Goal: Task Accomplishment & Management: Complete application form

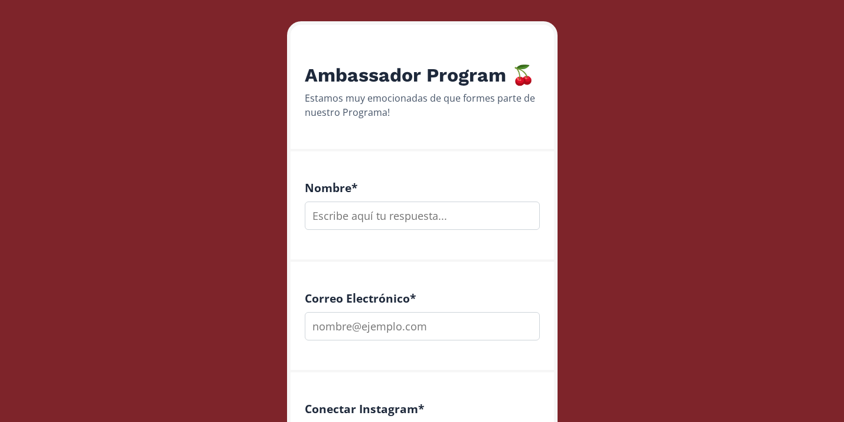
scroll to position [132, 0]
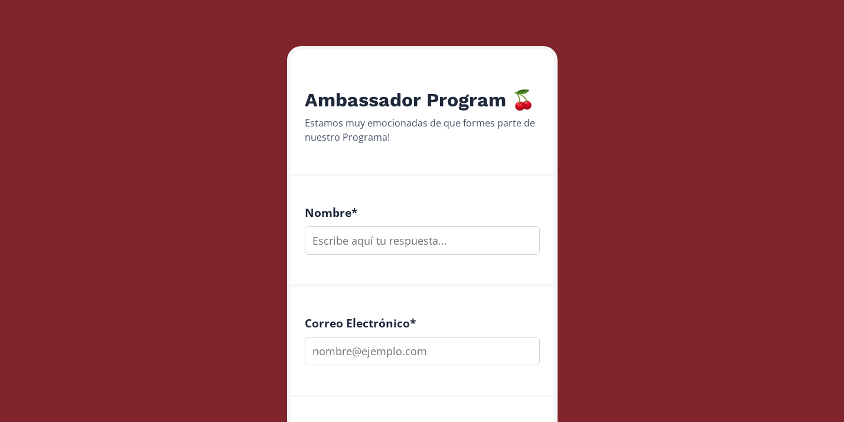
click at [401, 243] on input "text" at bounding box center [422, 240] width 235 height 28
type input "[PERSON_NAME]"
click at [407, 357] on input "email" at bounding box center [422, 351] width 235 height 28
type input "nutriciondanigarza"
drag, startPoint x: 416, startPoint y: 354, endPoint x: 230, endPoint y: 350, distance: 186.2
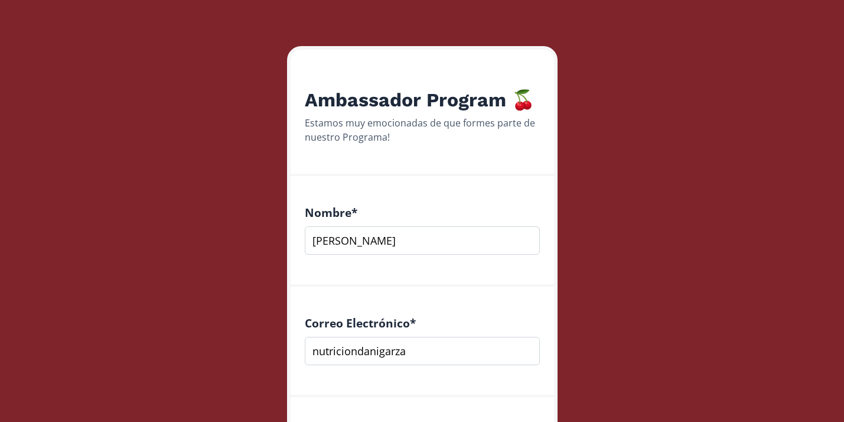
paste input "[EMAIL_ADDRESS][DOMAIN_NAME]"
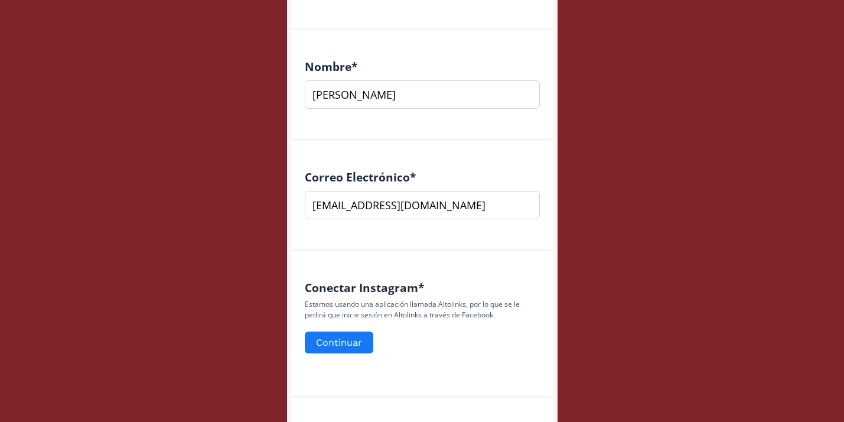
scroll to position [281, 0]
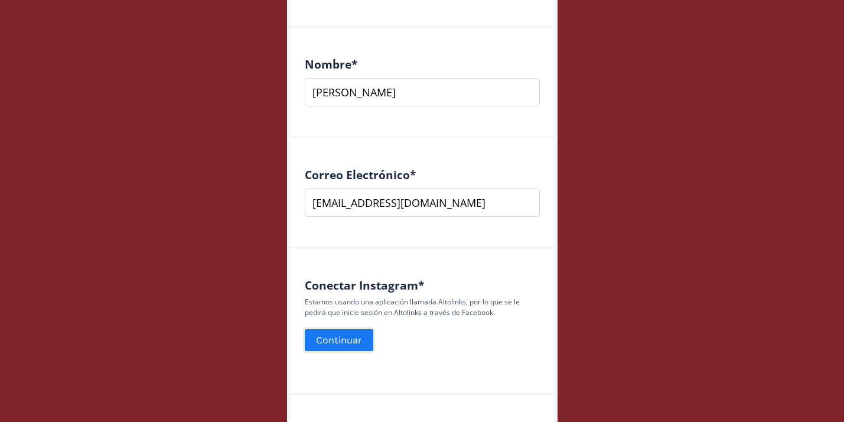
type input "[EMAIL_ADDRESS][DOMAIN_NAME]"
click at [346, 339] on button "Continuar" at bounding box center [339, 339] width 72 height 25
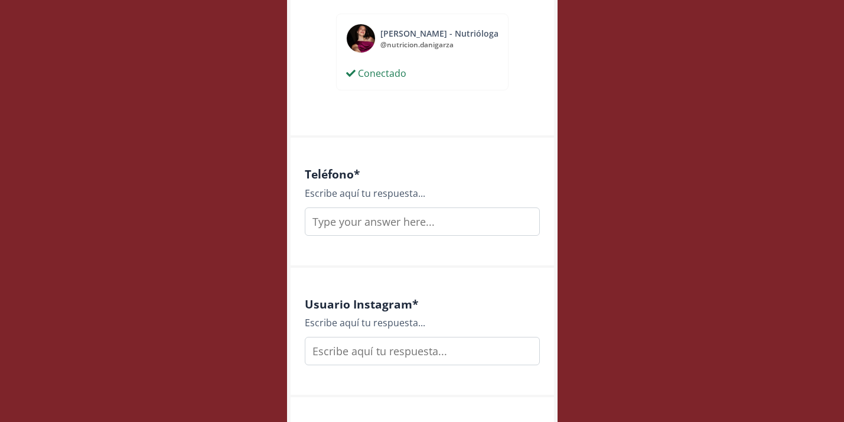
scroll to position [577, 0]
click at [456, 231] on input "text" at bounding box center [422, 222] width 235 height 28
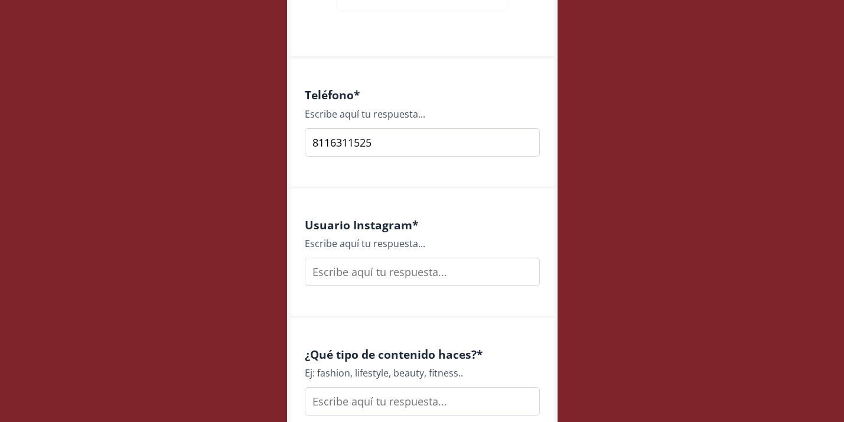
scroll to position [661, 0]
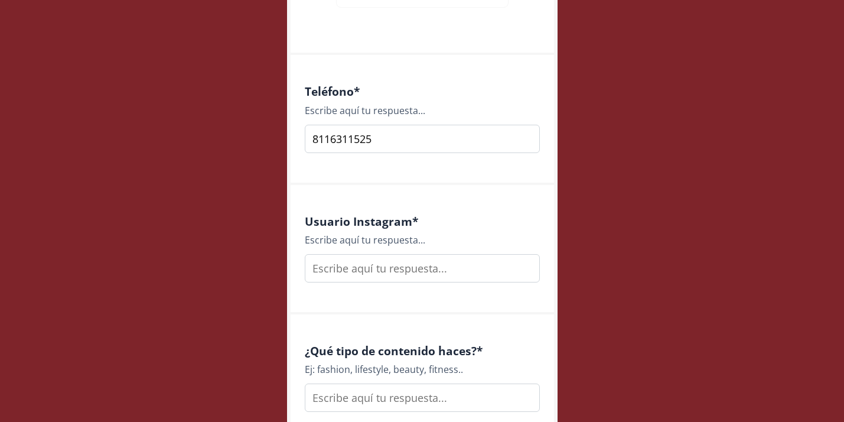
type input "8116311525"
click at [353, 271] on input "text" at bounding box center [422, 268] width 235 height 28
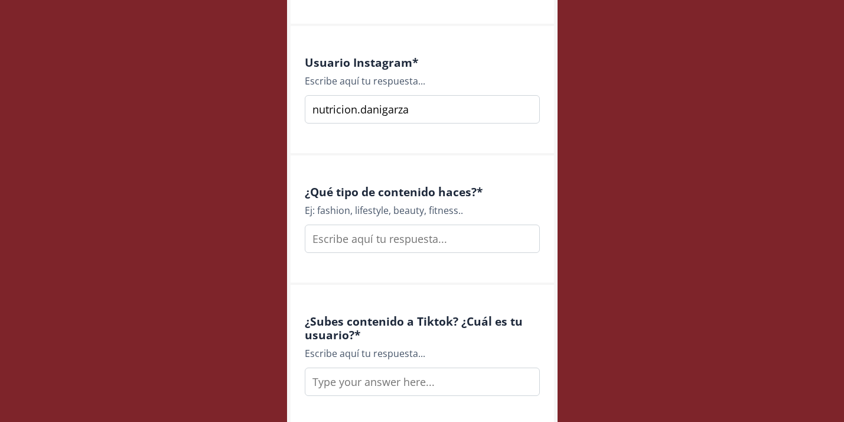
scroll to position [820, 0]
type input "nutricion.danigarza"
click at [340, 245] on input "text" at bounding box center [422, 238] width 235 height 28
click at [447, 240] on input "Wellness, nutrition, fitness,lifestyle" at bounding box center [422, 238] width 235 height 28
click at [325, 240] on input "Wellness, nutrition, fitness, lifestyle" at bounding box center [422, 238] width 235 height 28
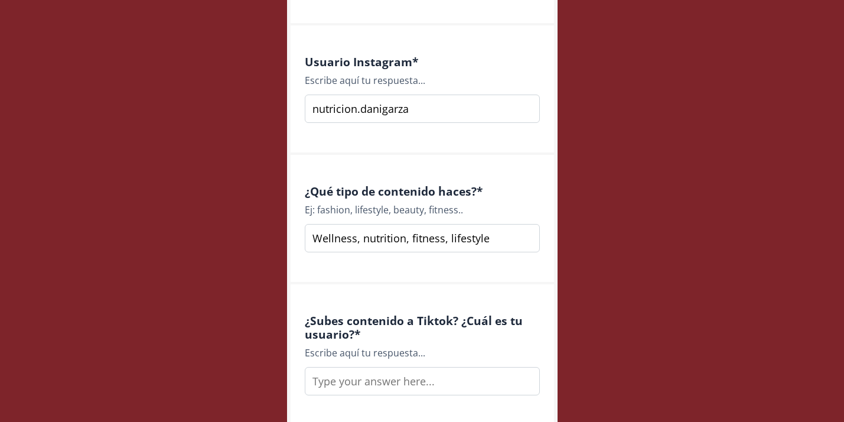
click at [398, 234] on input "Wellness, nutrition, fitness, lifestyle" at bounding box center [422, 238] width 235 height 28
click at [426, 241] on input "Wellness, nutrition, fitness, lifestyle" at bounding box center [422, 238] width 235 height 28
click at [484, 240] on input "Wellness, nutrition, fitness, lifestyle" at bounding box center [422, 238] width 235 height 28
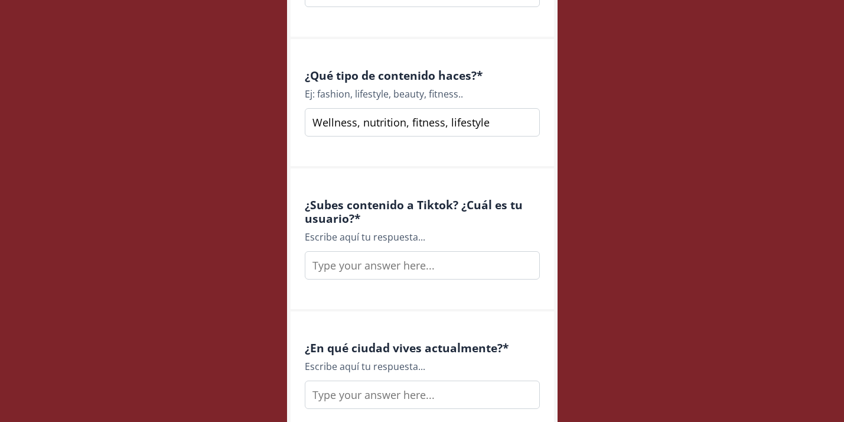
scroll to position [937, 0]
type input "Wellness, nutrition, fitness, lifestyle"
click at [477, 274] on input "text" at bounding box center [422, 264] width 235 height 28
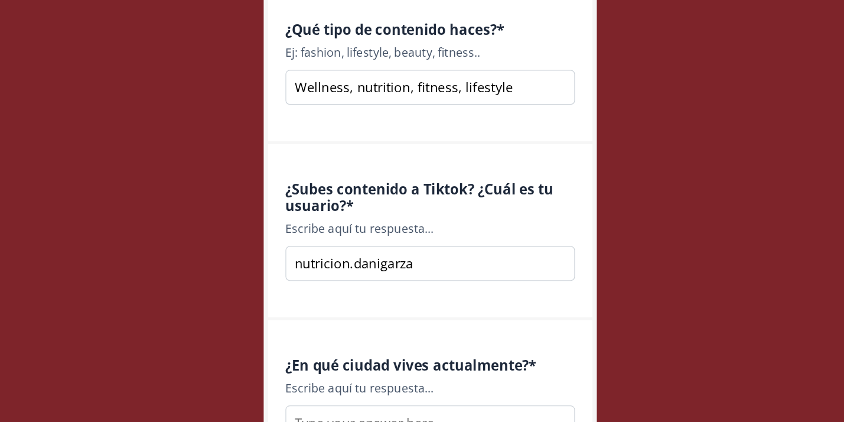
click at [316, 265] on input "nutricion.danigarza" at bounding box center [422, 264] width 235 height 28
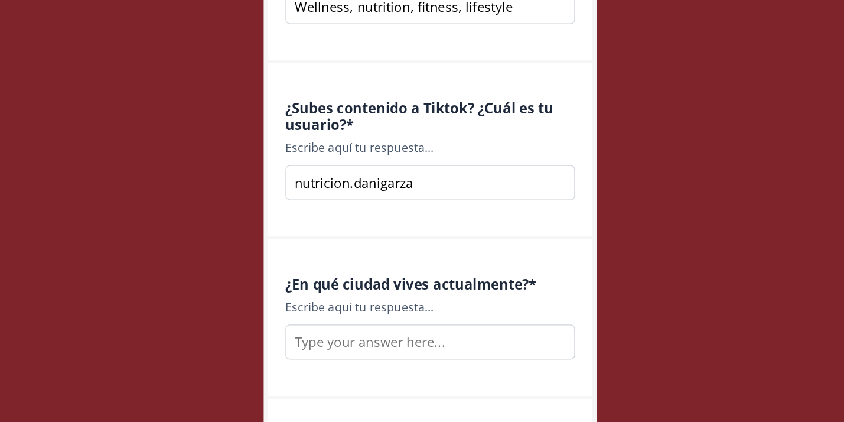
scroll to position [1013, 0]
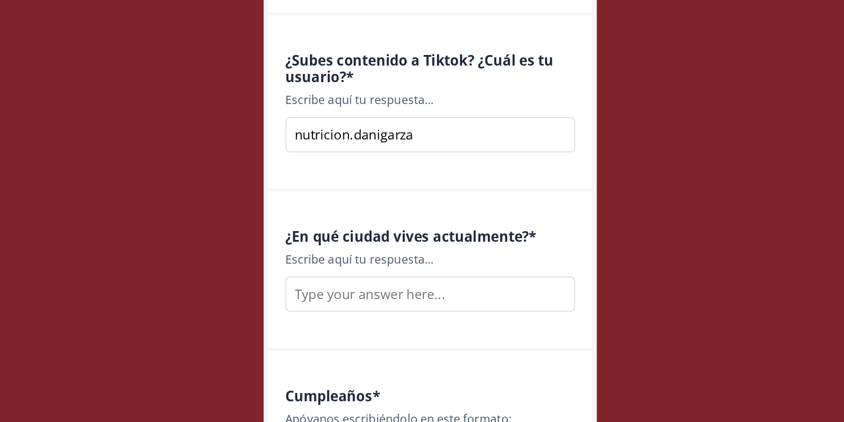
type input "nutricion.danigarza"
click at [340, 314] on input "text" at bounding box center [422, 318] width 235 height 28
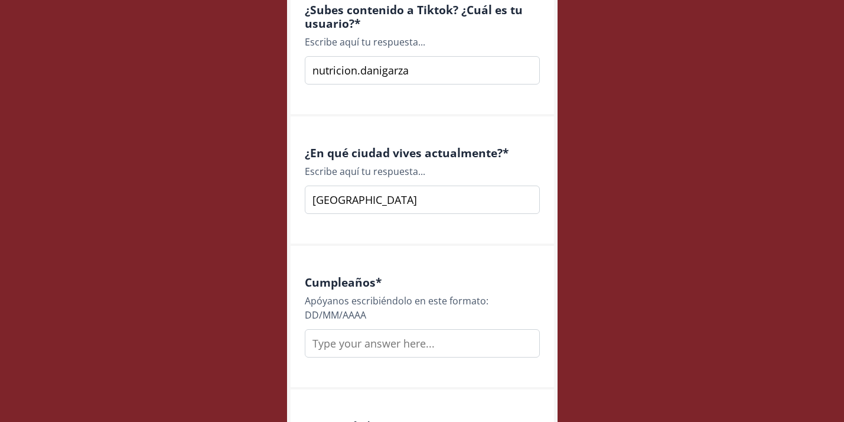
scroll to position [1131, 0]
type input "Monterrey"
click at [374, 346] on input "text" at bounding box center [422, 343] width 235 height 28
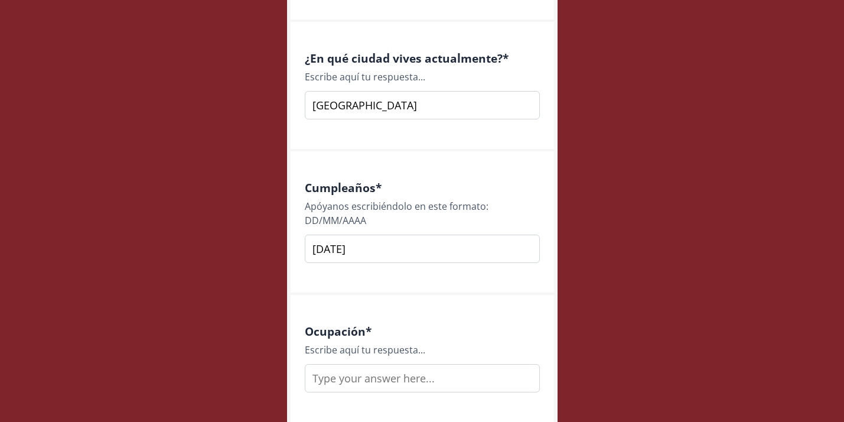
scroll to position [1283, 0]
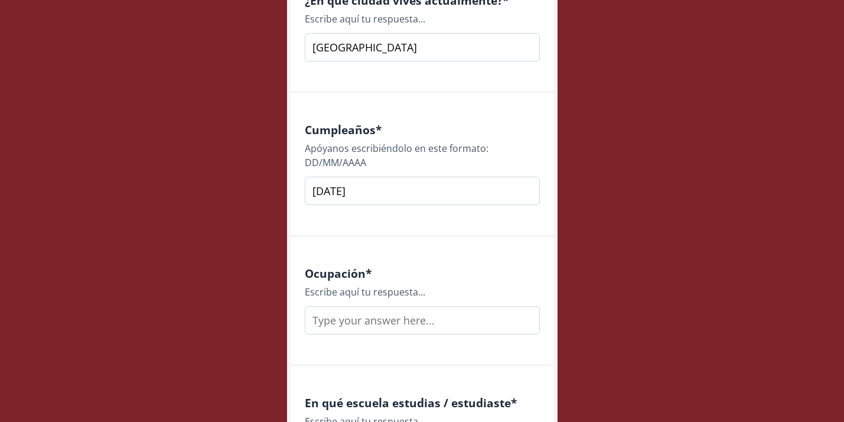
type input "23/10/1999"
click at [317, 191] on input "23/10/1999" at bounding box center [422, 191] width 235 height 28
click at [334, 191] on input "23/10/1999" at bounding box center [422, 191] width 235 height 28
click at [386, 192] on input "23/10/1999" at bounding box center [422, 191] width 235 height 28
click at [356, 326] on input "text" at bounding box center [422, 320] width 235 height 28
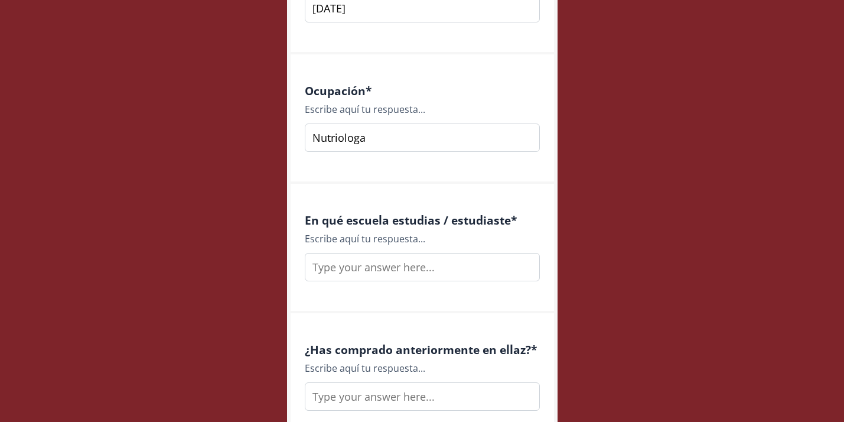
scroll to position [1466, 0]
type input "Nutriologa"
click at [389, 276] on input "text" at bounding box center [422, 266] width 235 height 28
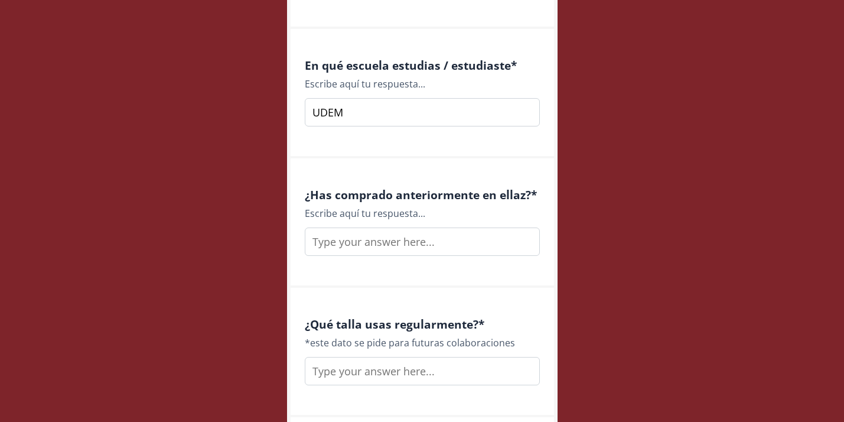
scroll to position [1647, 0]
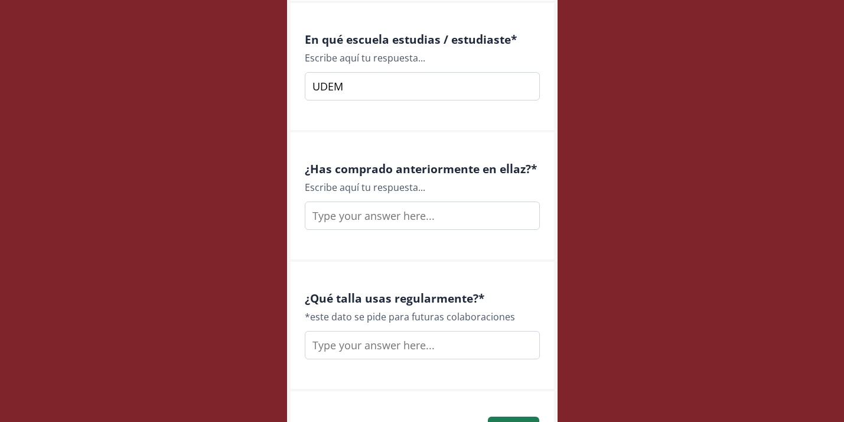
type input "UDEM"
click at [422, 218] on input "text" at bounding box center [422, 215] width 235 height 28
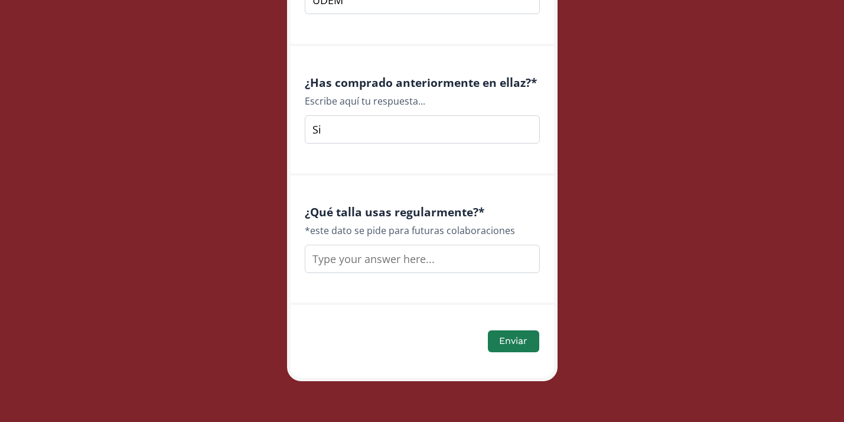
type input "Si"
click at [432, 261] on input "text" at bounding box center [422, 259] width 235 height 28
type input "M"
click at [510, 341] on button "Enviar" at bounding box center [513, 341] width 54 height 25
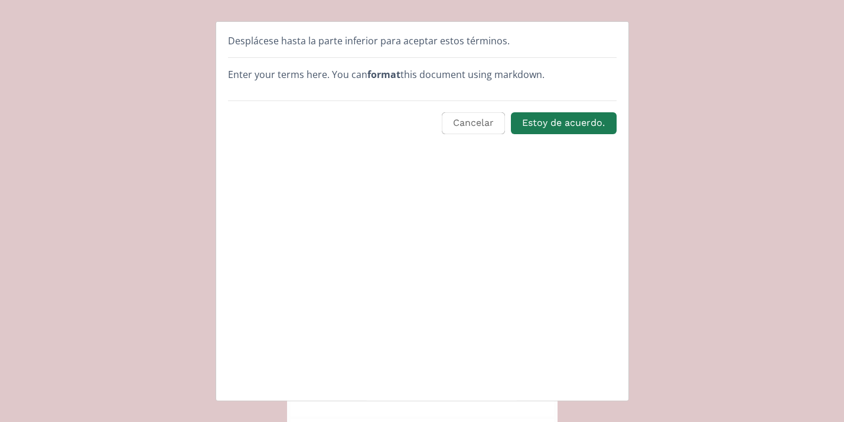
scroll to position [0, 0]
click at [551, 126] on button "Estoy de acuerdo." at bounding box center [563, 122] width 109 height 25
